Goal: Information Seeking & Learning: Learn about a topic

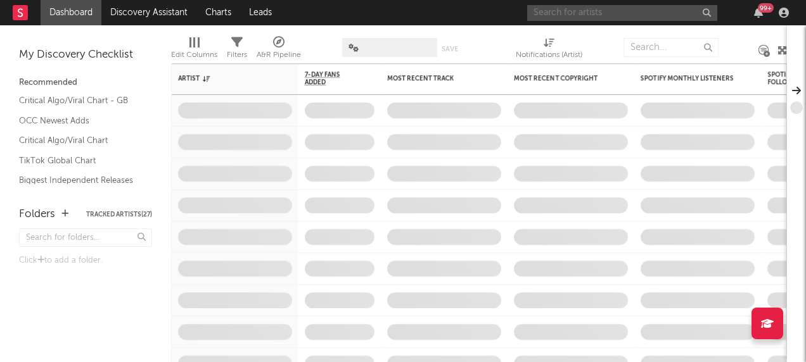
click at [590, 9] on input "text" at bounding box center [622, 13] width 190 height 16
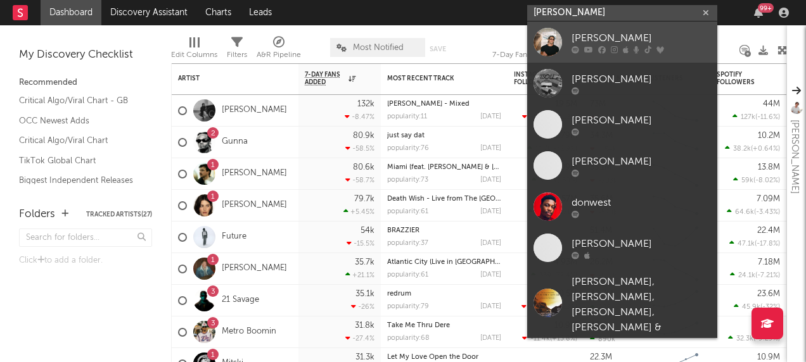
type input "[PERSON_NAME]"
click at [552, 41] on div at bounding box center [547, 42] width 29 height 29
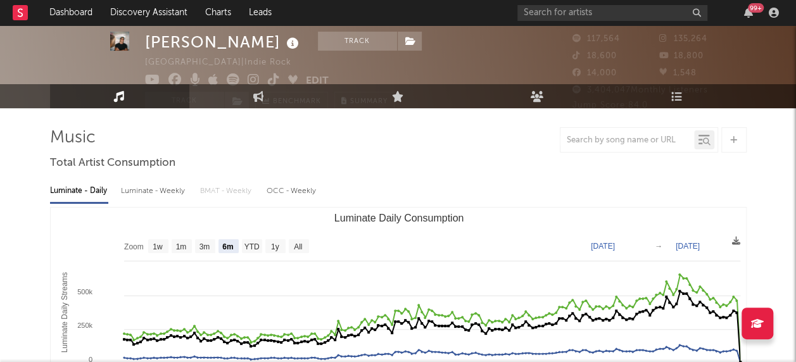
scroll to position [63, 0]
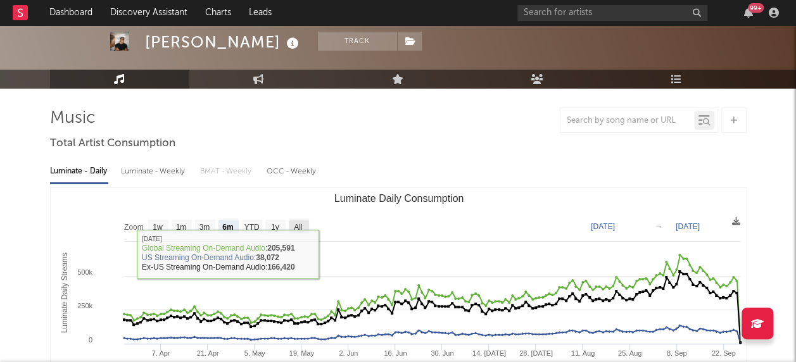
click at [301, 223] on text "All" at bounding box center [298, 227] width 8 height 9
select select "All"
type input "[DATE]"
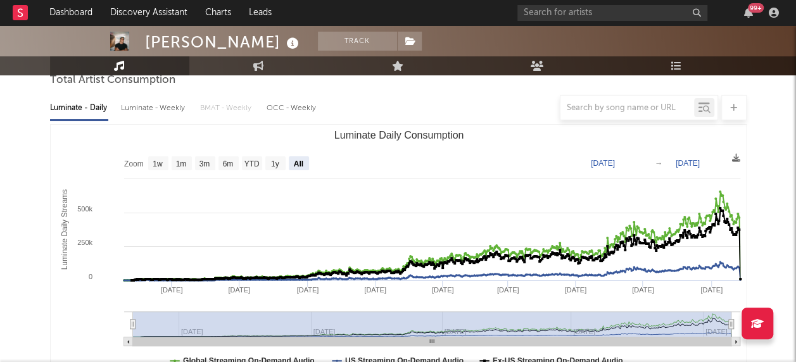
scroll to position [190, 0]
